Goal: Information Seeking & Learning: Understand process/instructions

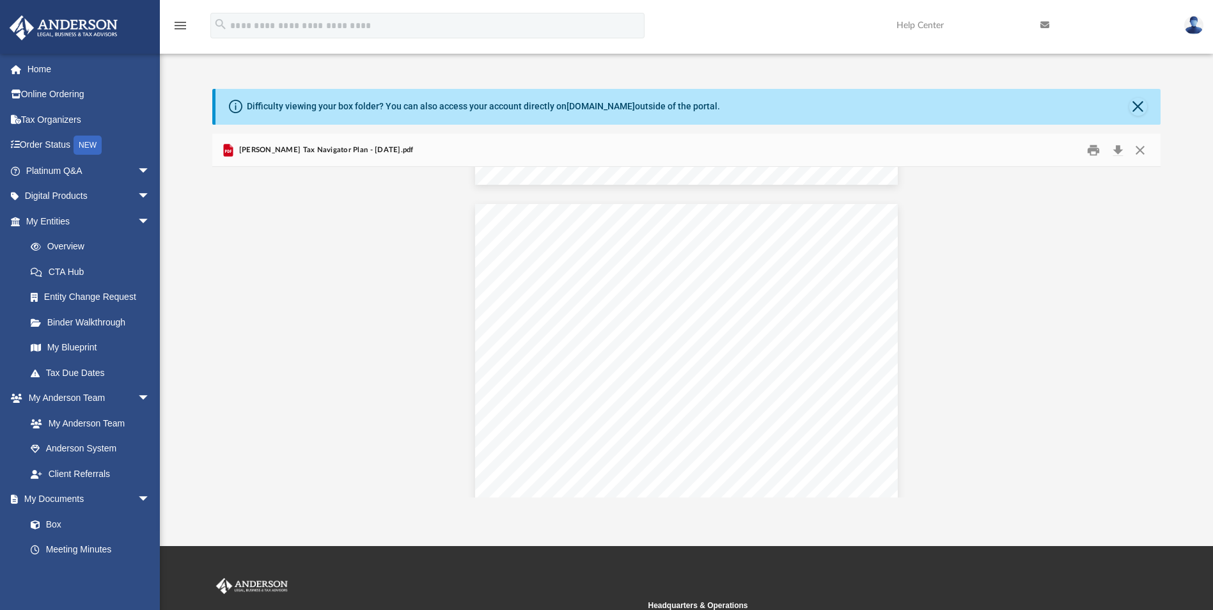
scroll to position [5140, 0]
click at [631, 395] on div "Strategy 2025 Solo 401(k) (Individual) Step 1: Taxpayer - Eligiblity for catch …" at bounding box center [686, 390] width 423 height 327
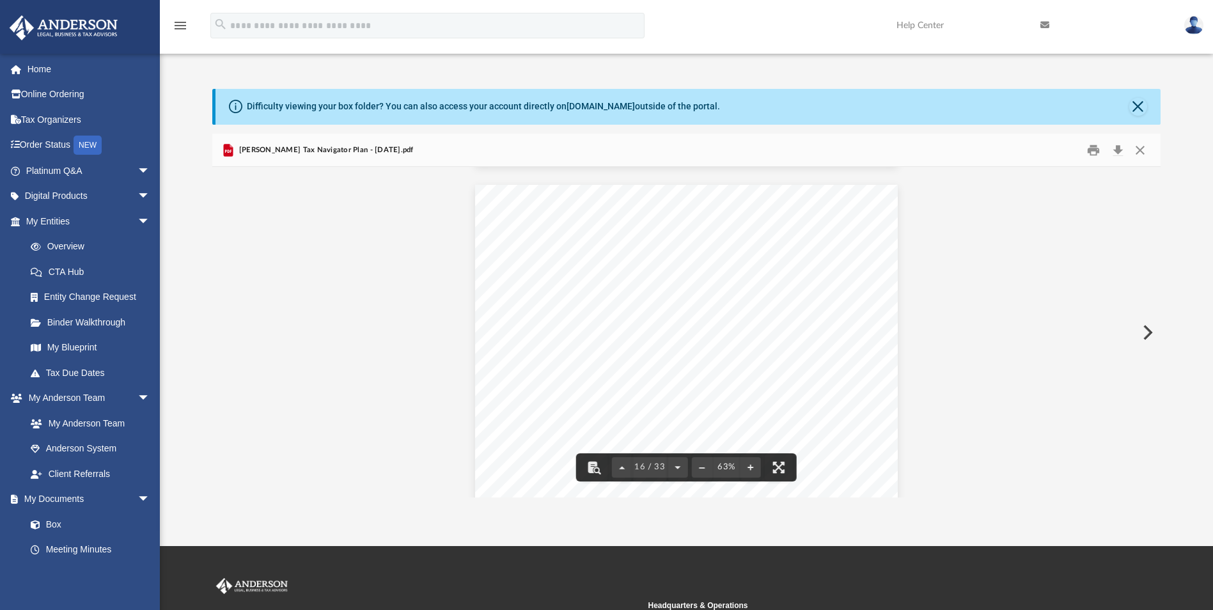
scroll to position [5204, 0]
click at [752, 465] on button "File preview" at bounding box center [751, 467] width 20 height 28
click at [750, 465] on button "File preview" at bounding box center [751, 467] width 20 height 28
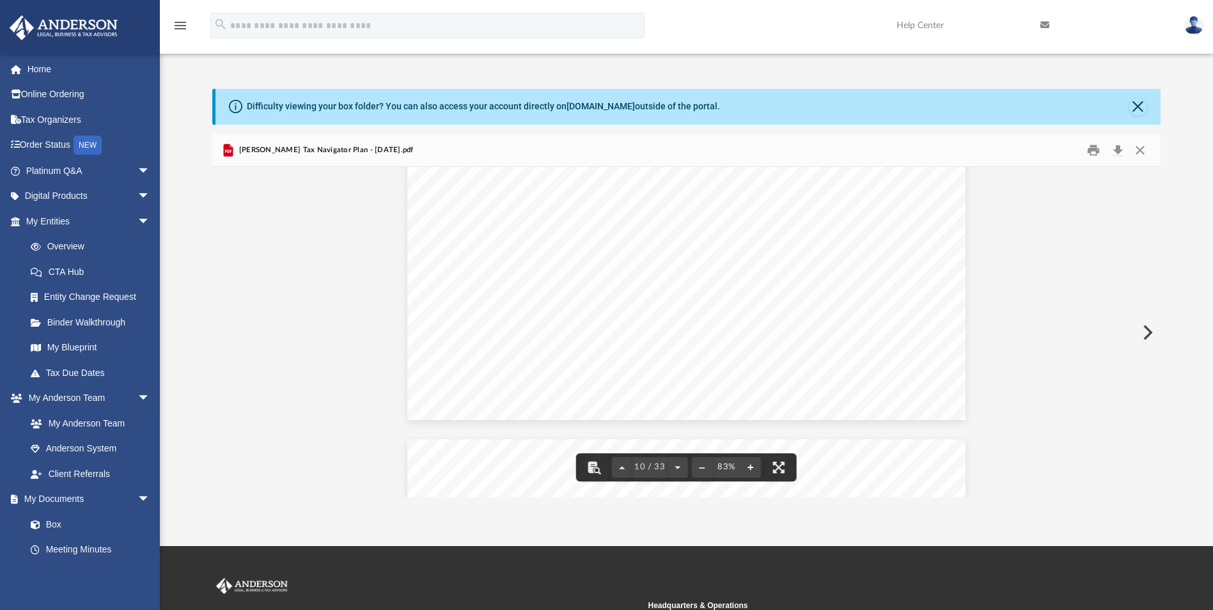
scroll to position [4733, 0]
click at [750, 466] on button "File preview" at bounding box center [751, 467] width 20 height 28
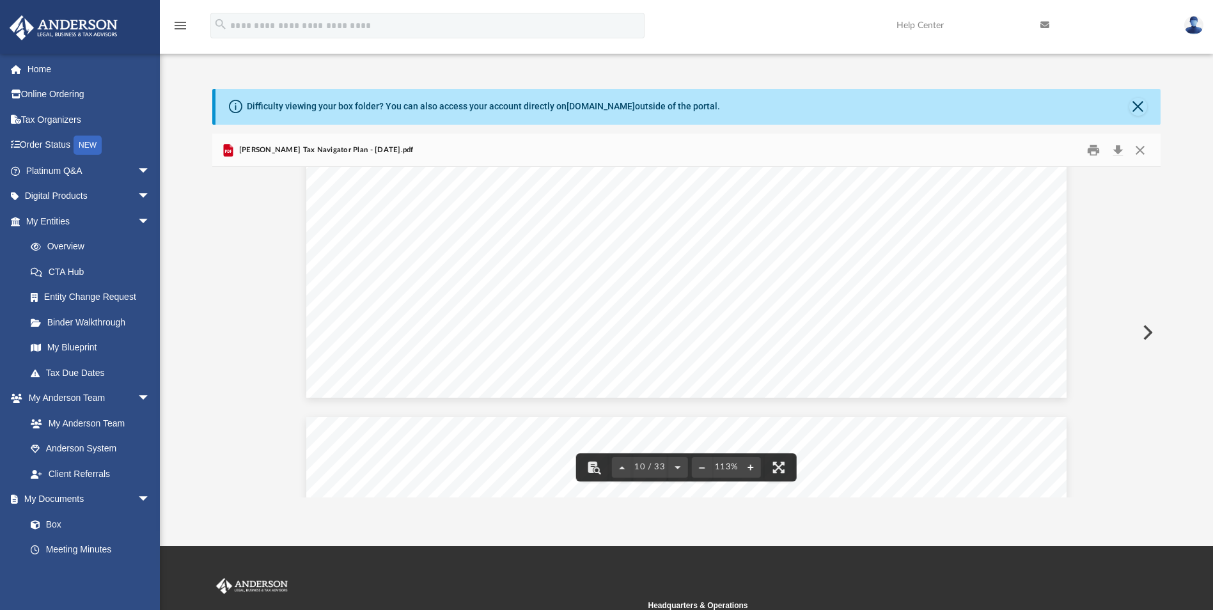
scroll to position [5846, 0]
click at [752, 468] on button "File preview" at bounding box center [751, 467] width 20 height 28
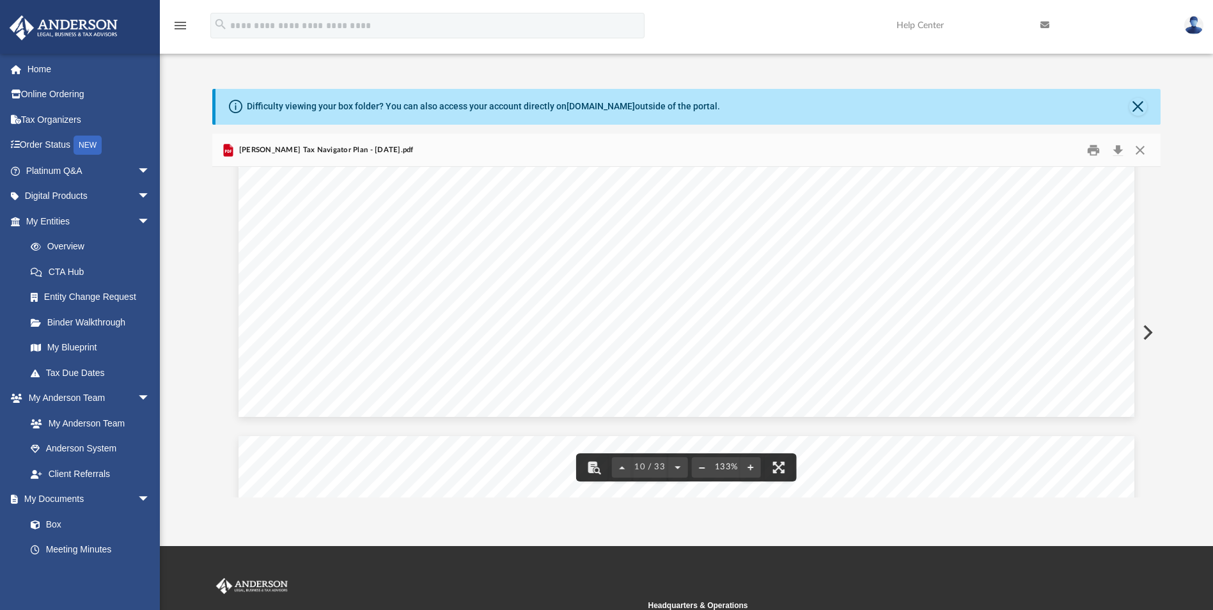
click at [698, 469] on button "File preview" at bounding box center [702, 467] width 20 height 28
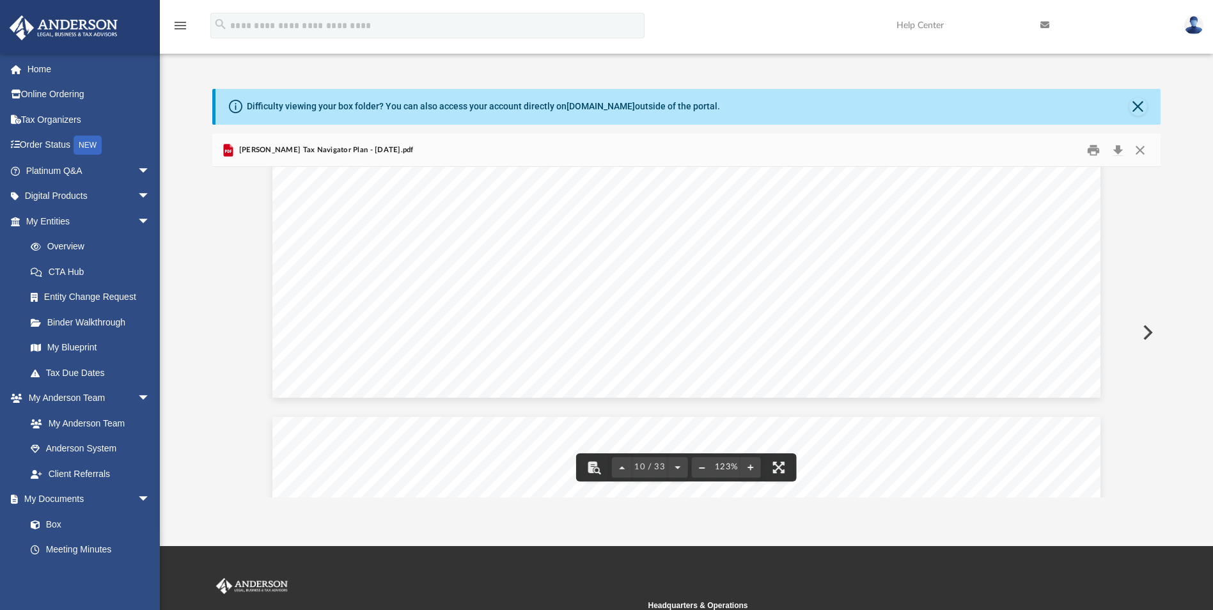
click at [698, 469] on button "File preview" at bounding box center [702, 467] width 20 height 28
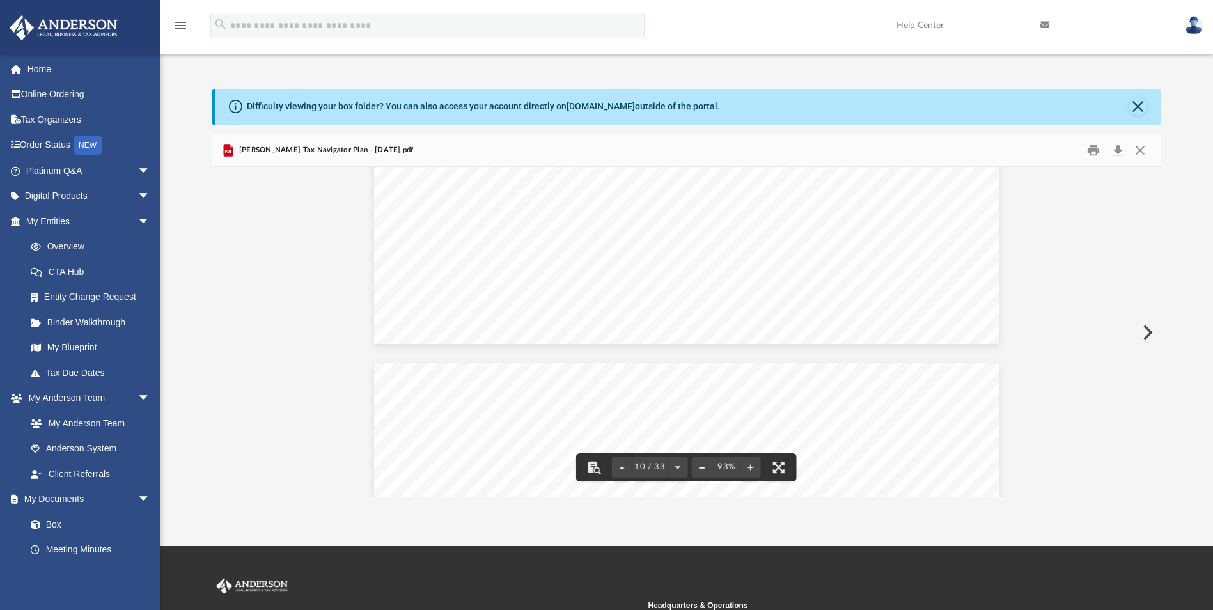
click at [698, 469] on button "File preview" at bounding box center [702, 467] width 20 height 28
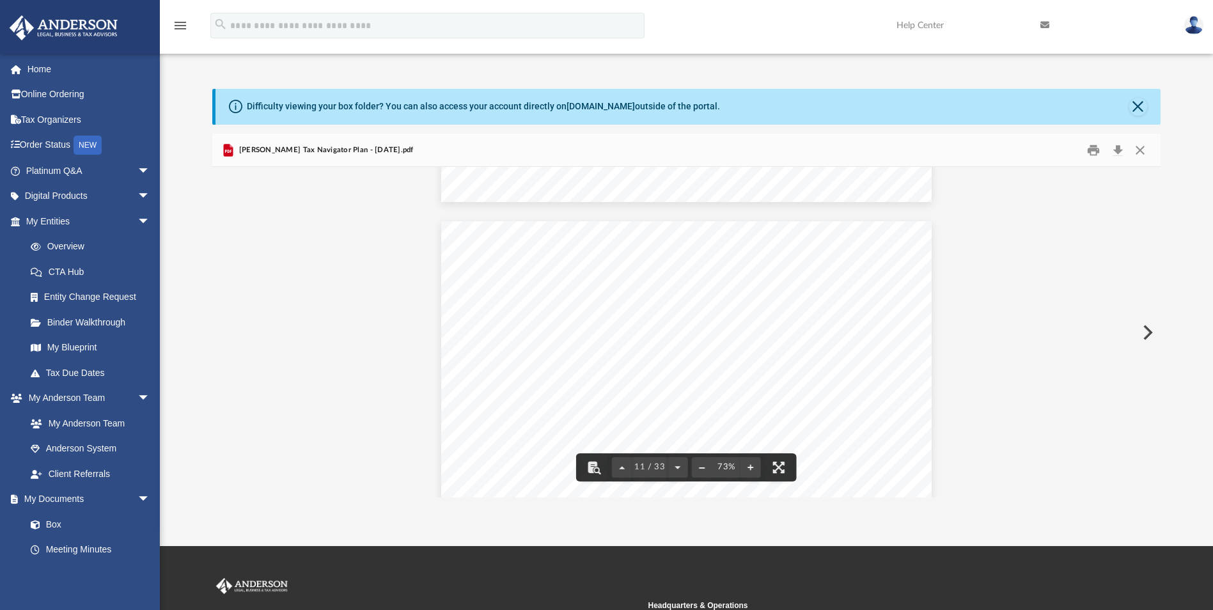
scroll to position [3831, 0]
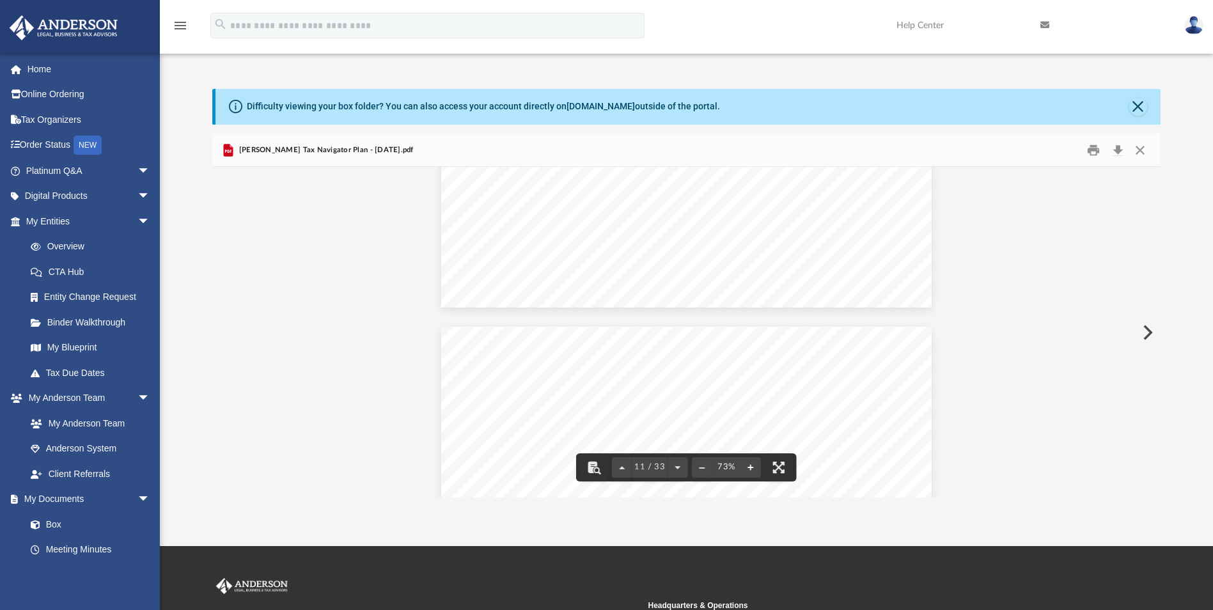
click at [750, 467] on button "File preview" at bounding box center [751, 467] width 20 height 28
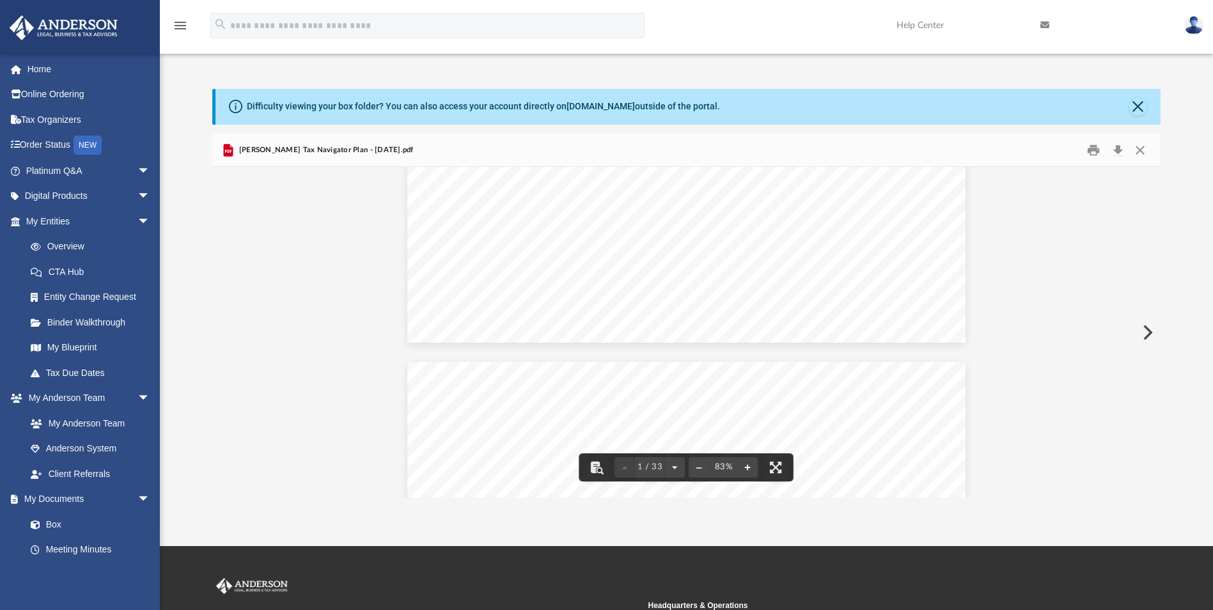
scroll to position [0, 0]
